Goal: Check status: Check status

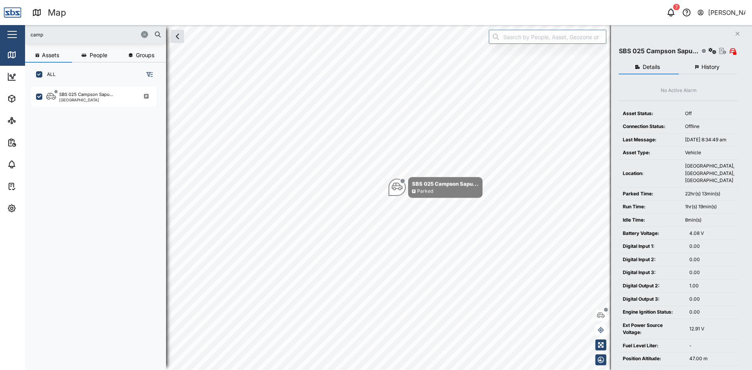
scroll to position [274, 123]
click at [142, 37] on button "button" at bounding box center [144, 34] width 7 height 7
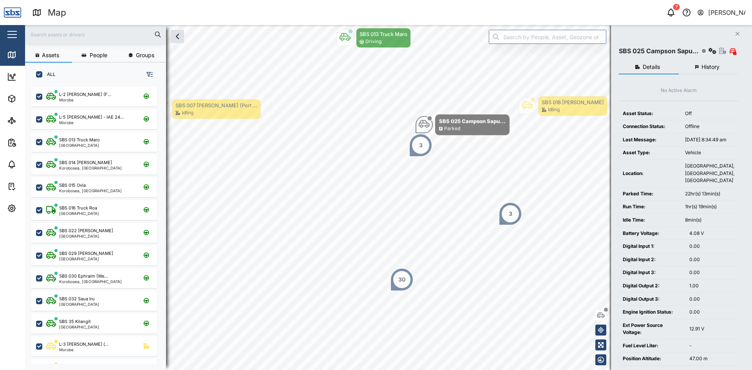
drag, startPoint x: 514, startPoint y: 292, endPoint x: 508, endPoint y: 238, distance: 53.6
click at [507, 217] on div "3" at bounding box center [509, 213] width 23 height 23
click at [737, 33] on icon "Close" at bounding box center [737, 34] width 5 height 6
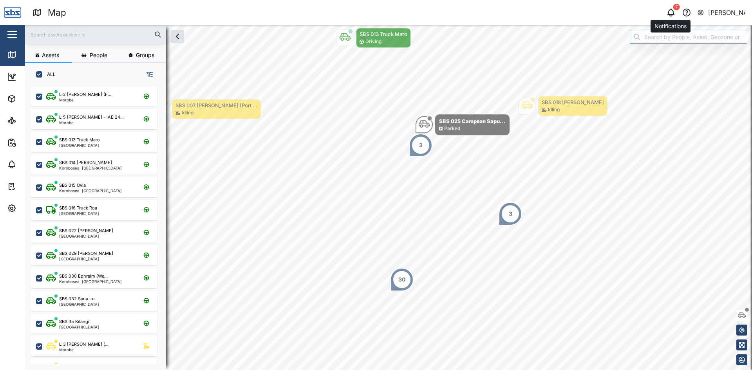
click at [670, 11] on icon "button" at bounding box center [670, 12] width 9 height 9
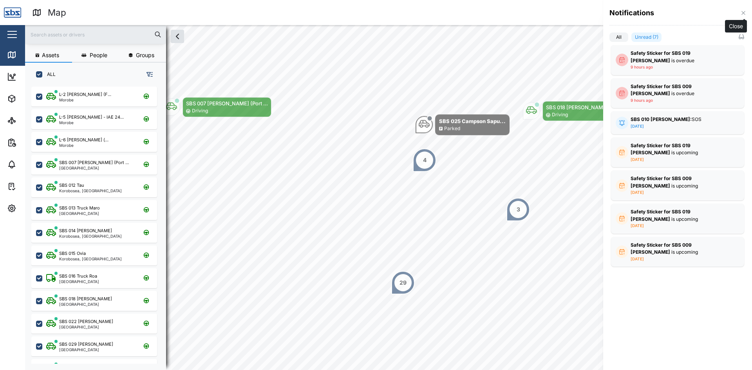
click at [742, 13] on icon "button" at bounding box center [743, 13] width 6 height 6
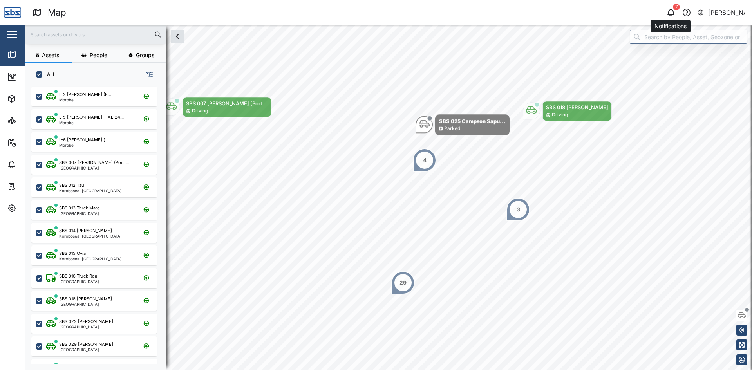
click at [673, 12] on icon "button" at bounding box center [670, 12] width 9 height 9
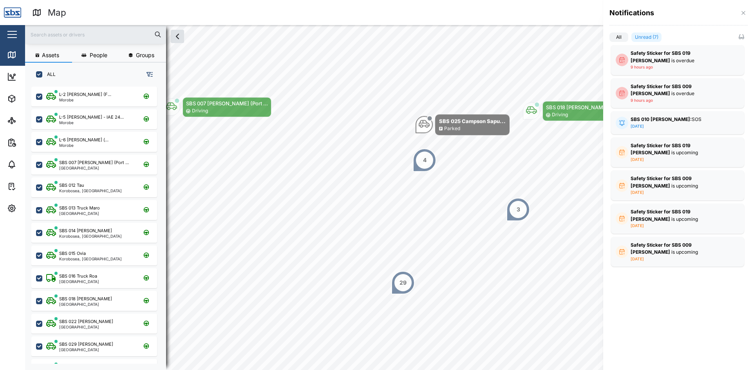
click at [620, 36] on label "All" at bounding box center [618, 36] width 19 height 9
click at [609, 39] on input "All" at bounding box center [609, 39] width 0 height 0
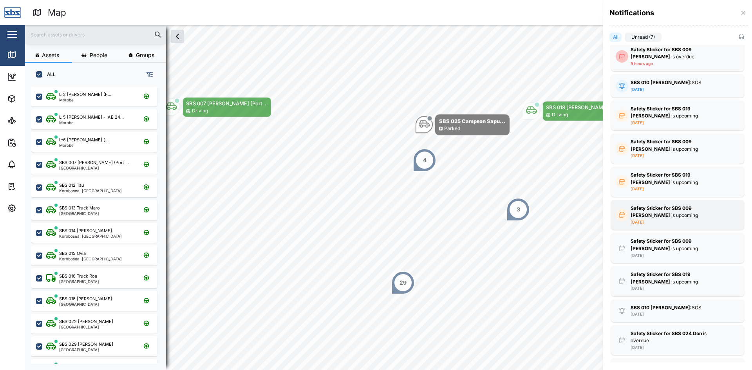
scroll to position [66, 0]
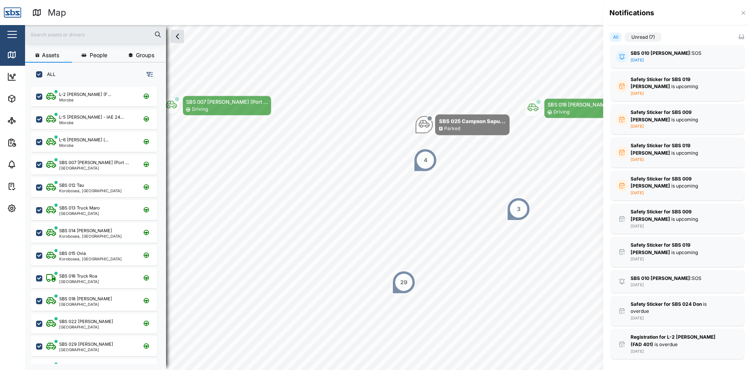
click at [321, 102] on div at bounding box center [376, 185] width 752 height 370
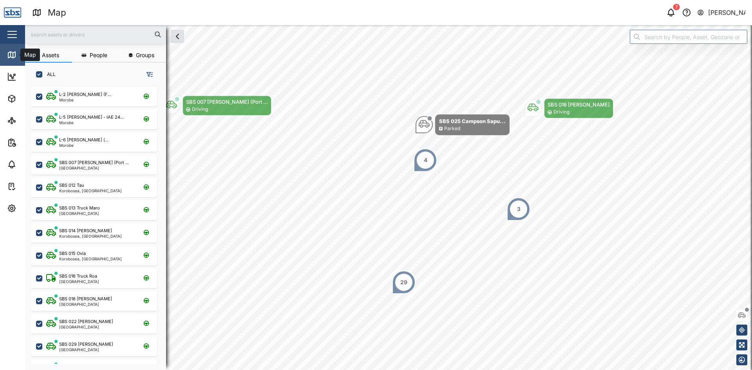
click at [11, 54] on icon at bounding box center [11, 54] width 0 height 5
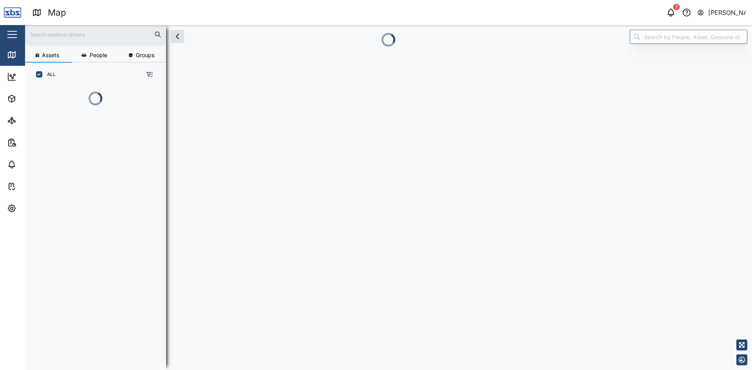
scroll to position [274, 123]
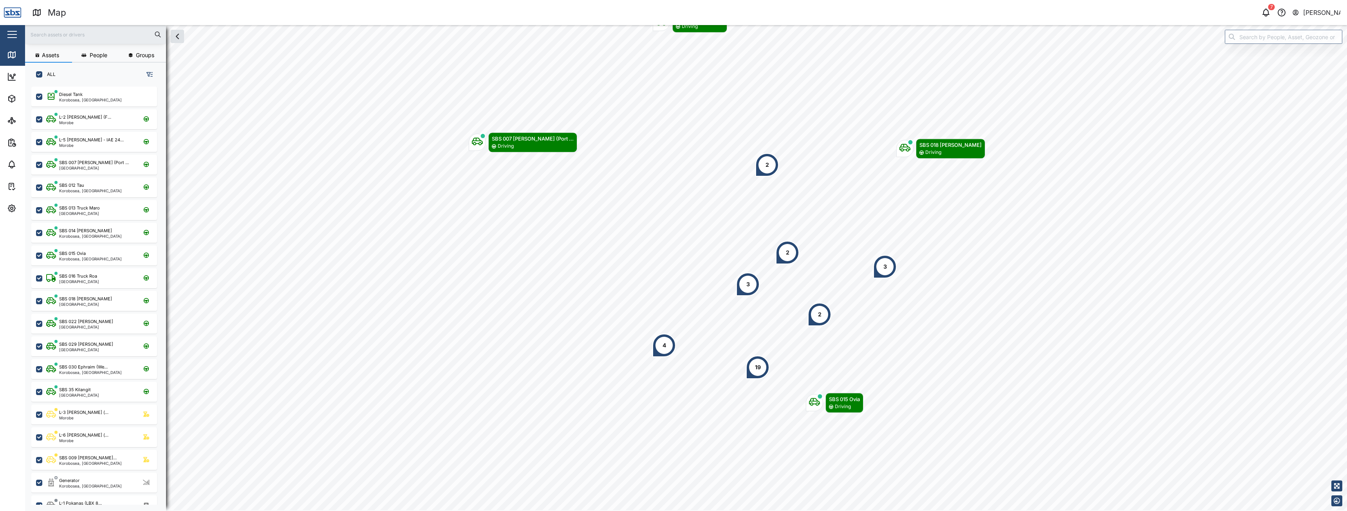
scroll to position [415, 123]
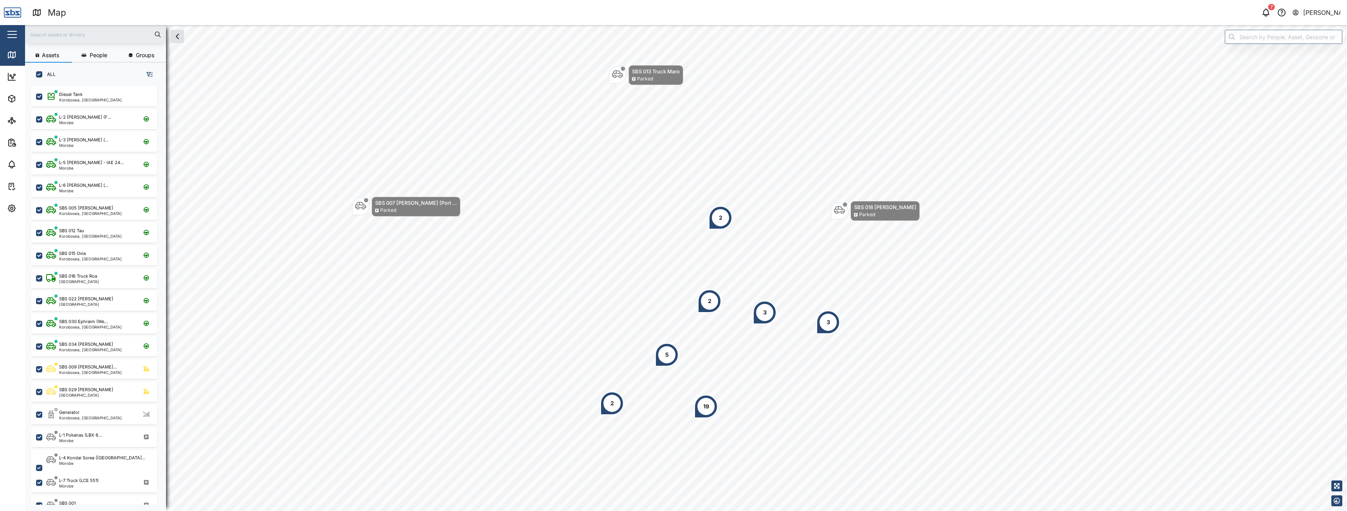
click at [77, 36] on input "text" at bounding box center [96, 35] width 132 height 12
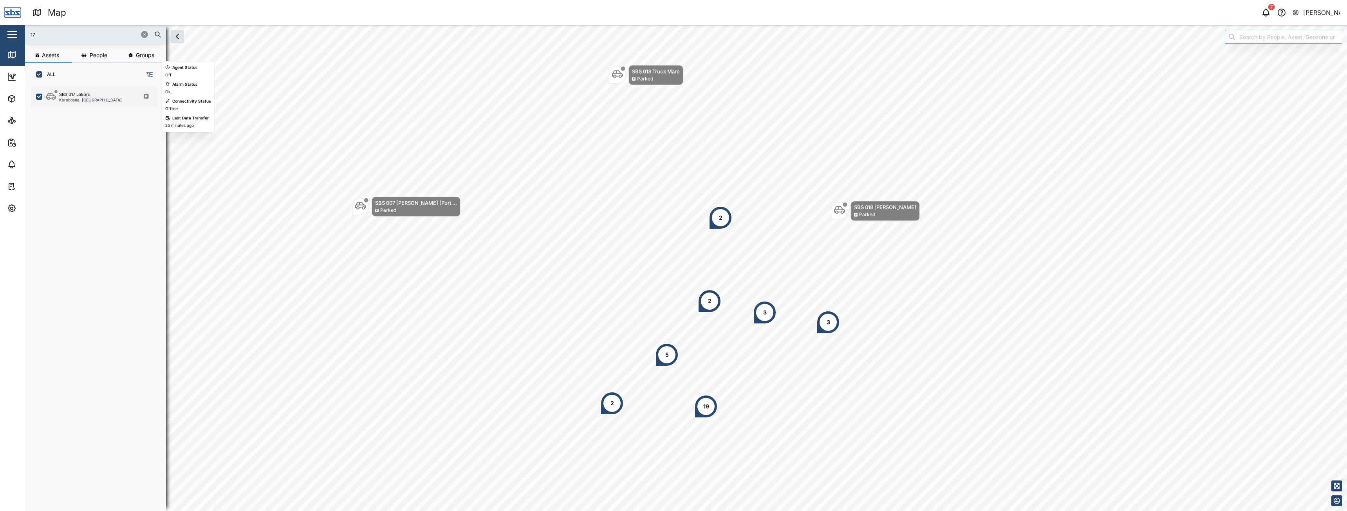
type input "17"
click at [63, 94] on div "SBS 017 Lakoro" at bounding box center [74, 94] width 31 height 7
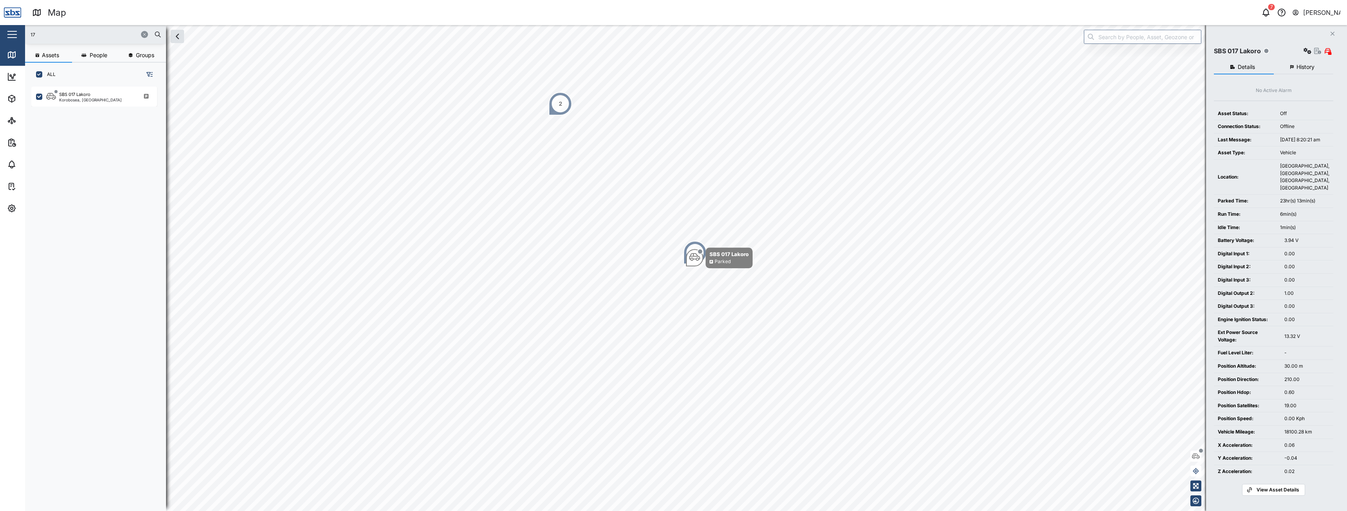
click at [751, 69] on span "History" at bounding box center [1305, 66] width 18 height 5
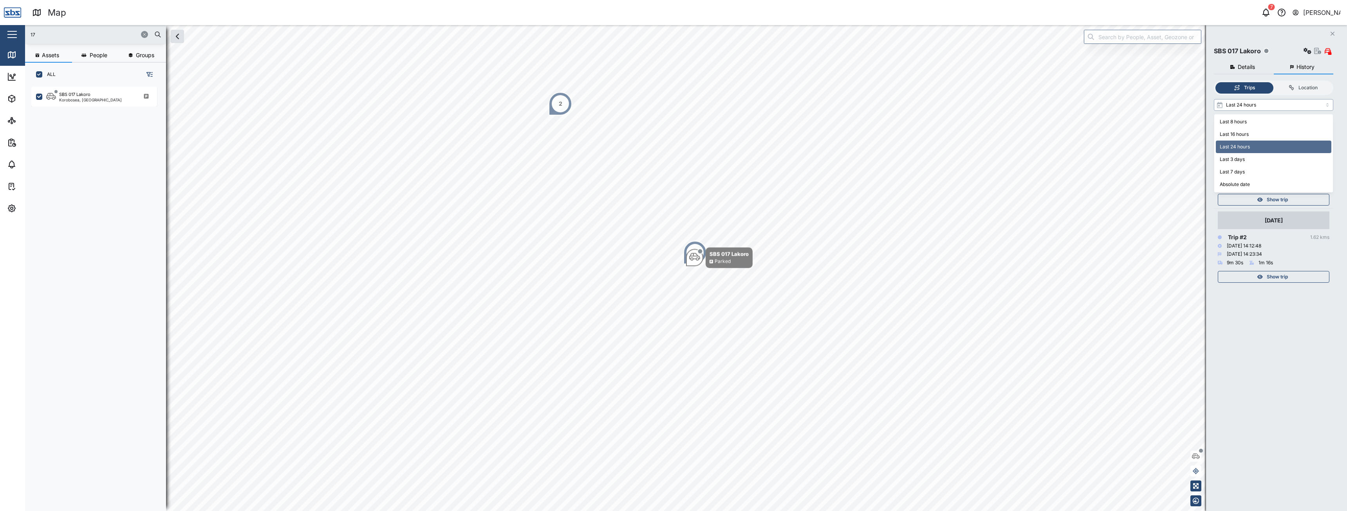
click at [751, 105] on input "Last 24 hours" at bounding box center [1272, 105] width 119 height 12
type input "Last 3 days"
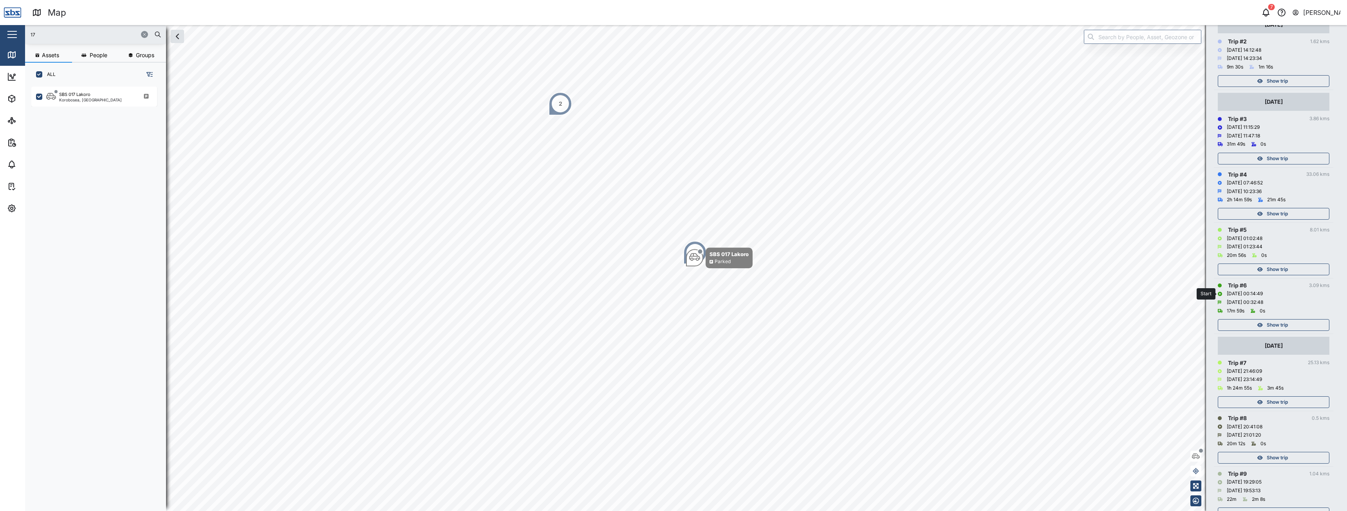
scroll to position [274, 0]
